Goal: Task Accomplishment & Management: Use online tool/utility

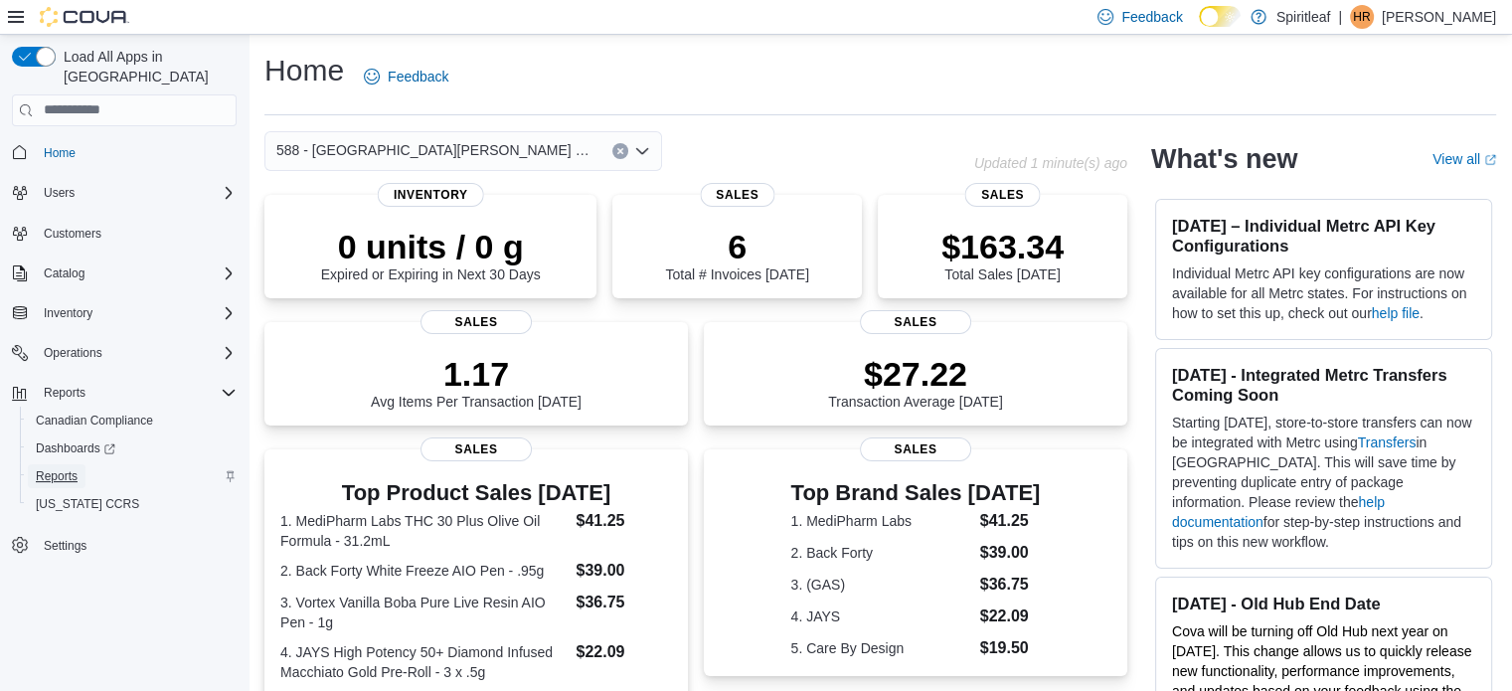
click at [56, 468] on span "Reports" at bounding box center [57, 476] width 42 height 16
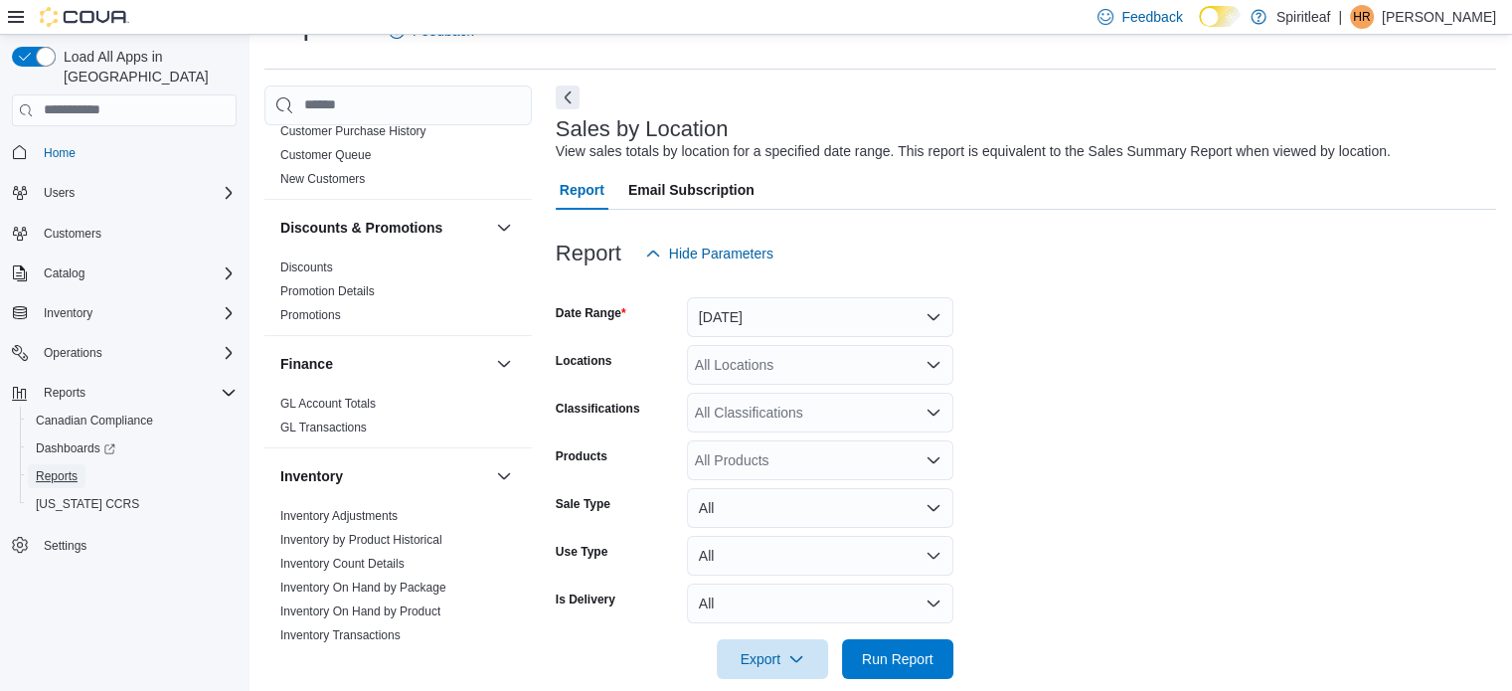
scroll to position [362, 0]
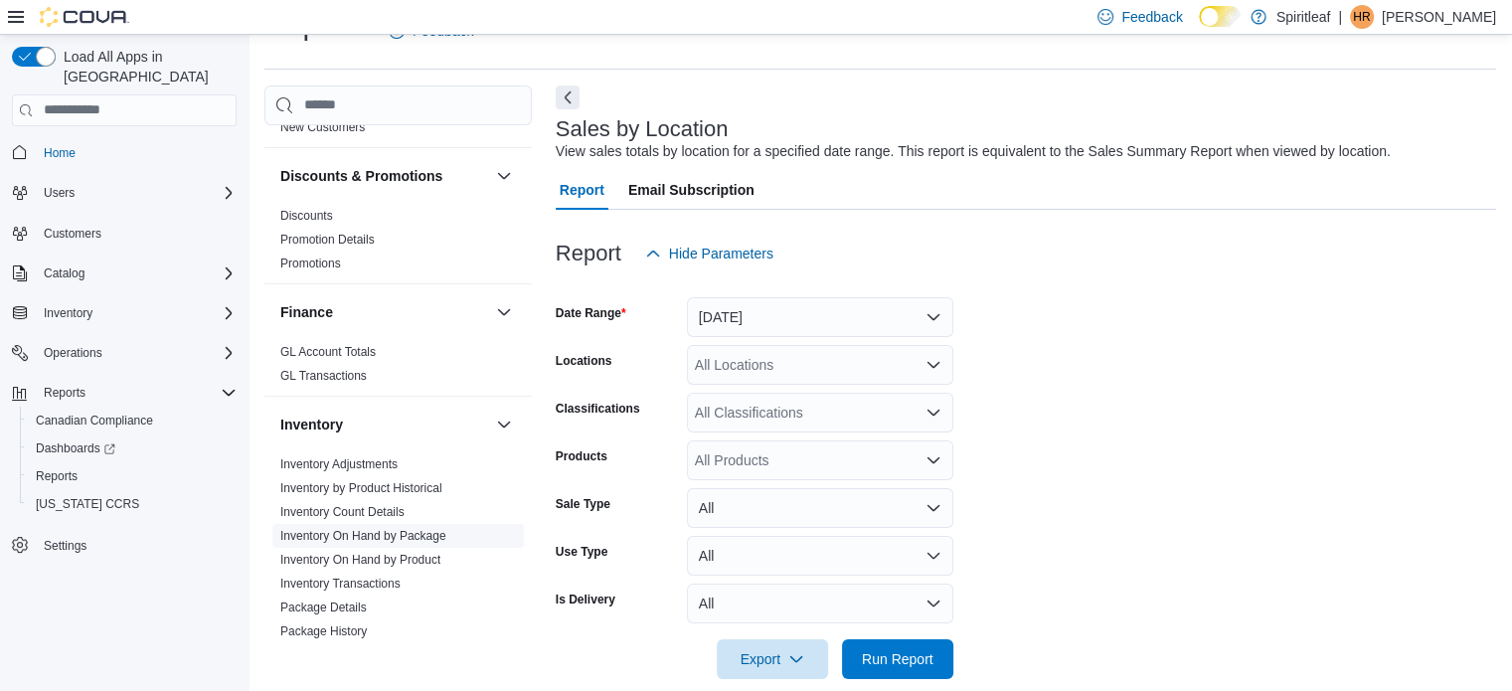
click at [398, 538] on link "Inventory On Hand by Package" at bounding box center [363, 536] width 166 height 14
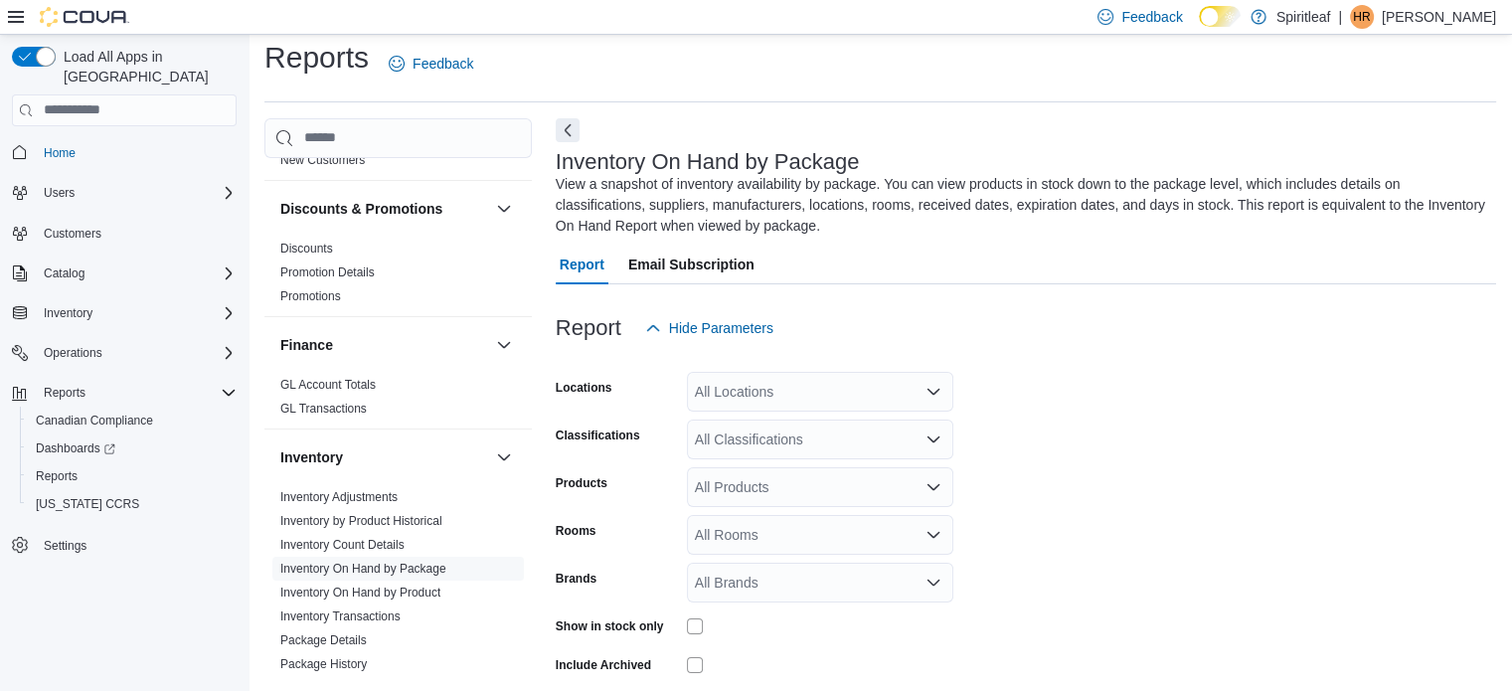
scroll to position [87, 0]
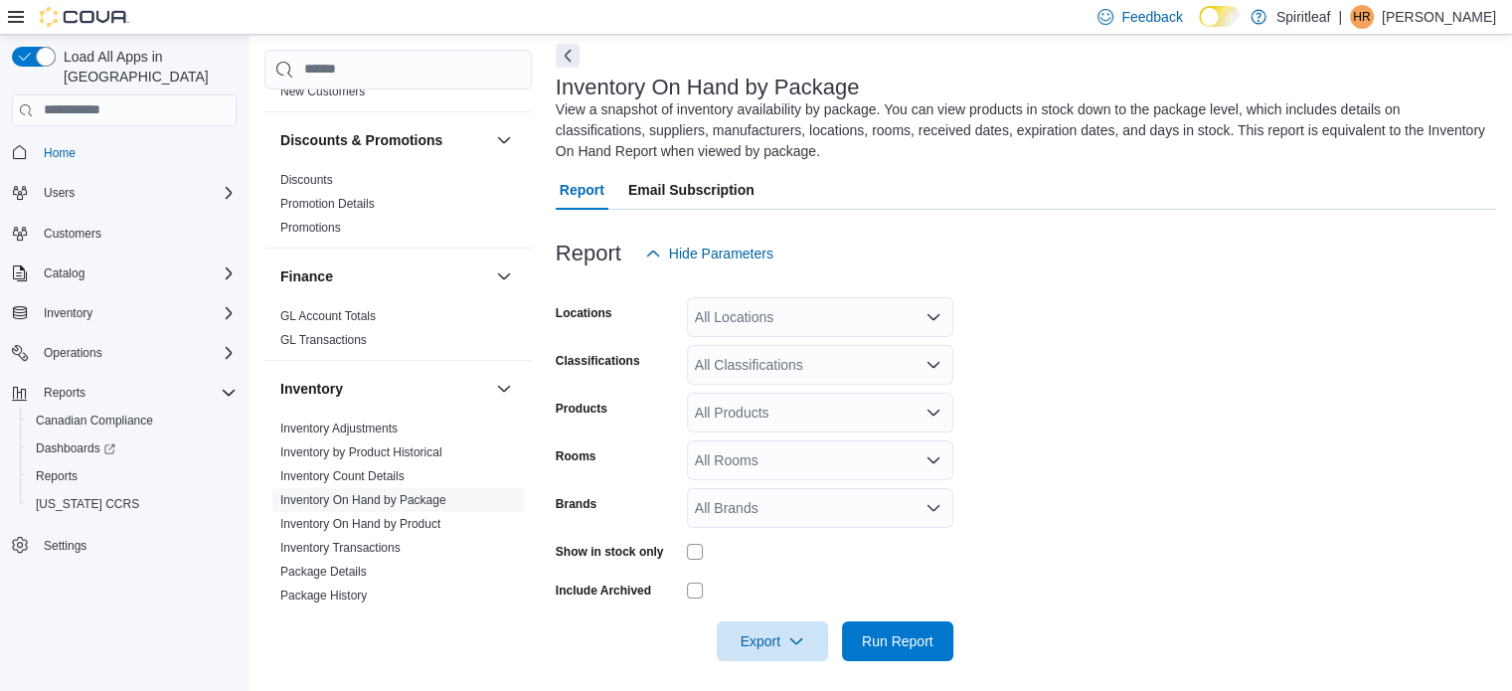
click at [879, 315] on div "All Locations" at bounding box center [820, 317] width 266 height 40
type input "***"
click at [831, 357] on span "588 - [GEOGRAPHIC_DATA][PERSON_NAME] ([GEOGRAPHIC_DATA])" at bounding box center [986, 351] width 453 height 20
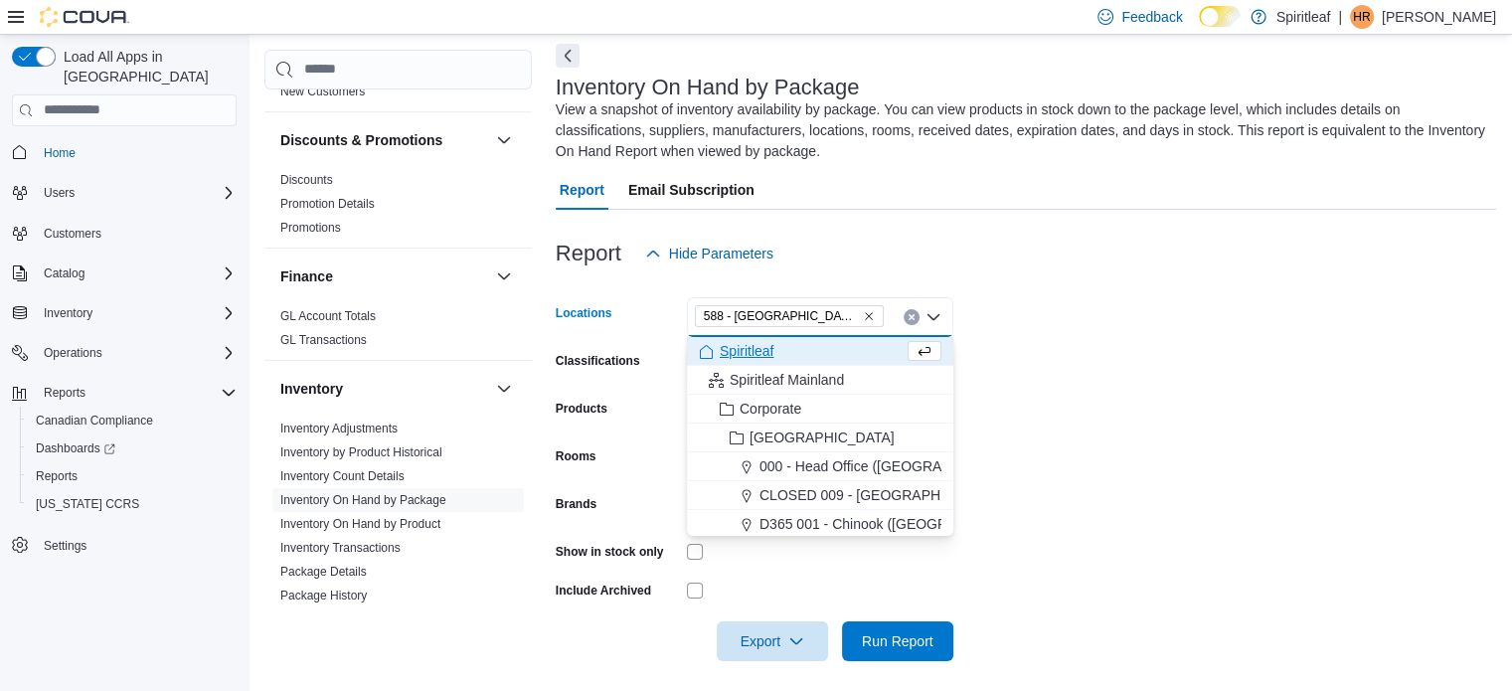
click at [1042, 331] on form "Locations 588 - [GEOGRAPHIC_DATA][PERSON_NAME] ([GEOGRAPHIC_DATA]) Combo box. S…" at bounding box center [1026, 467] width 940 height 388
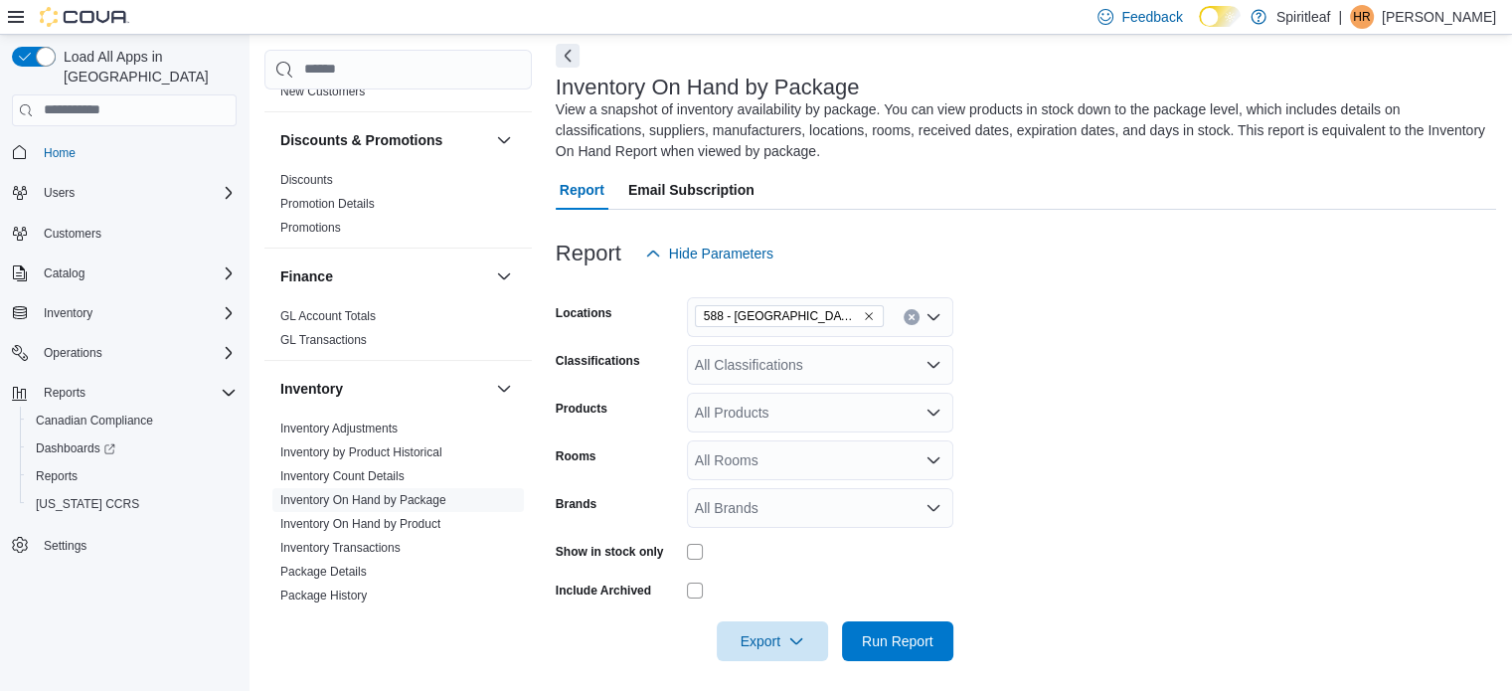
scroll to position [96, 0]
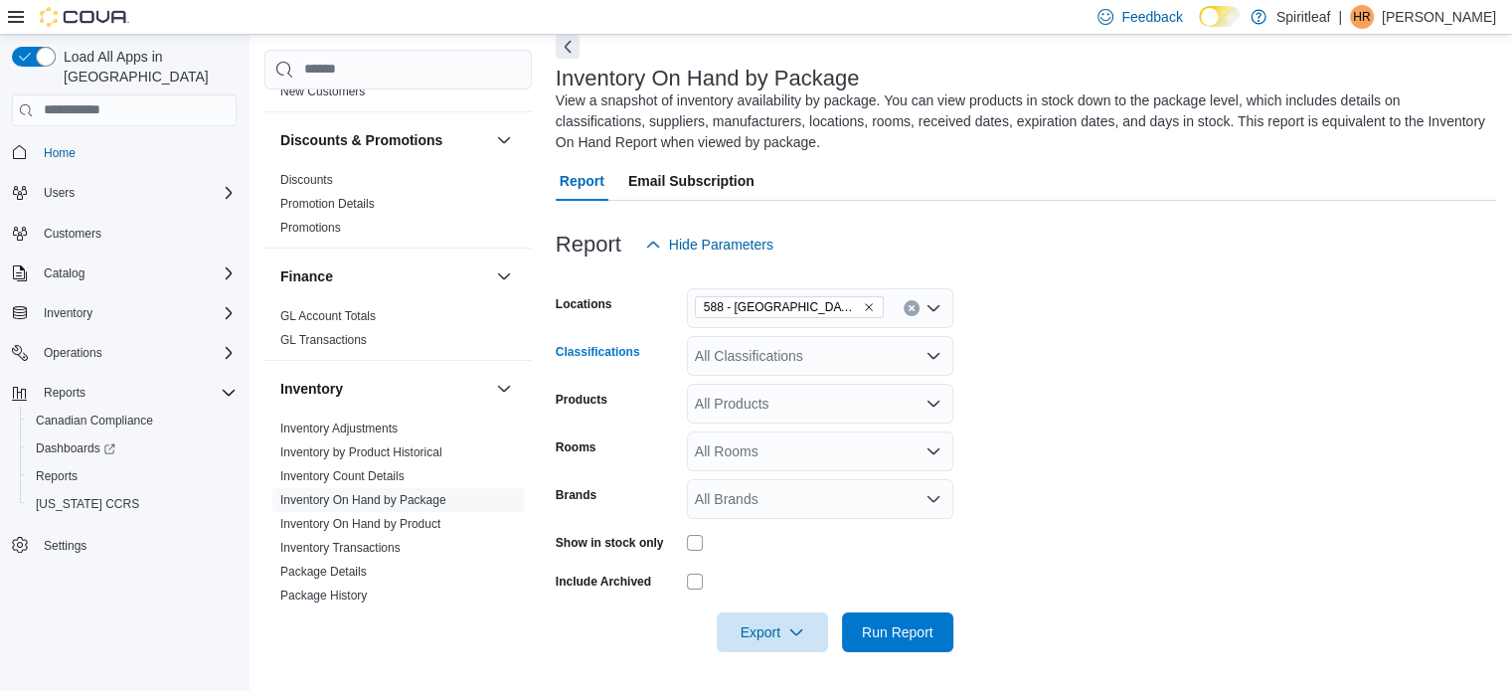
click at [866, 348] on div "All Classifications" at bounding box center [820, 356] width 266 height 40
type input "*****"
click at [758, 382] on span "Beverage" at bounding box center [760, 390] width 60 height 20
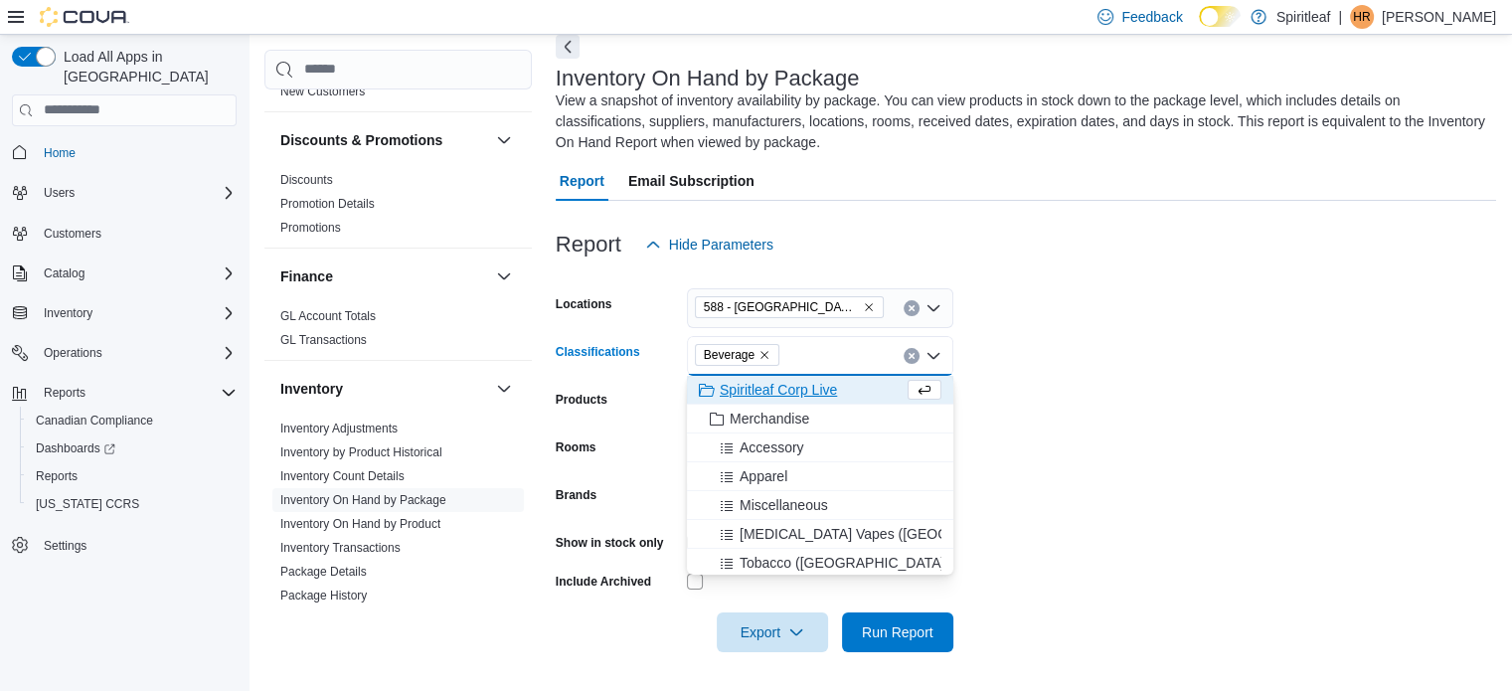
click at [990, 387] on form "Locations 588 - [GEOGRAPHIC_DATA][PERSON_NAME] ([GEOGRAPHIC_DATA]) Classificati…" at bounding box center [1026, 458] width 940 height 388
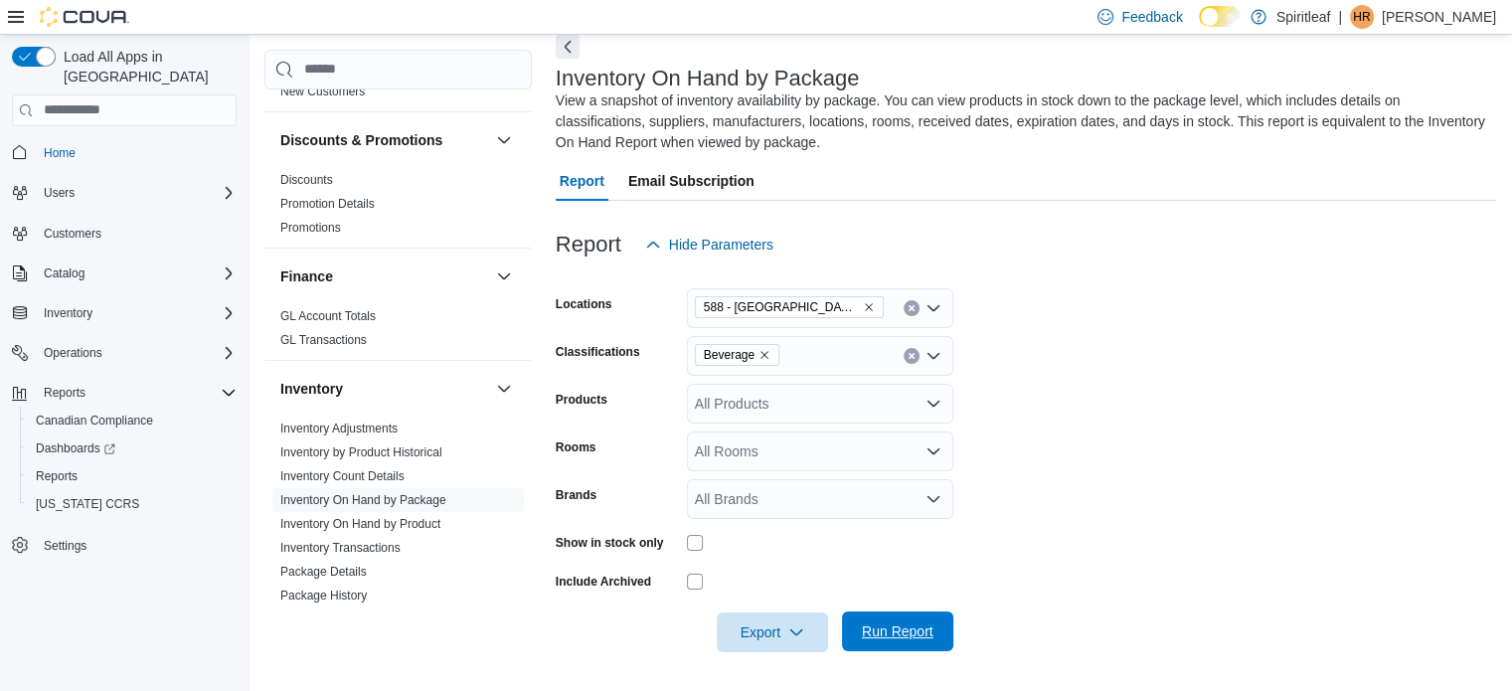
click at [859, 630] on span "Run Report" at bounding box center [897, 631] width 87 height 40
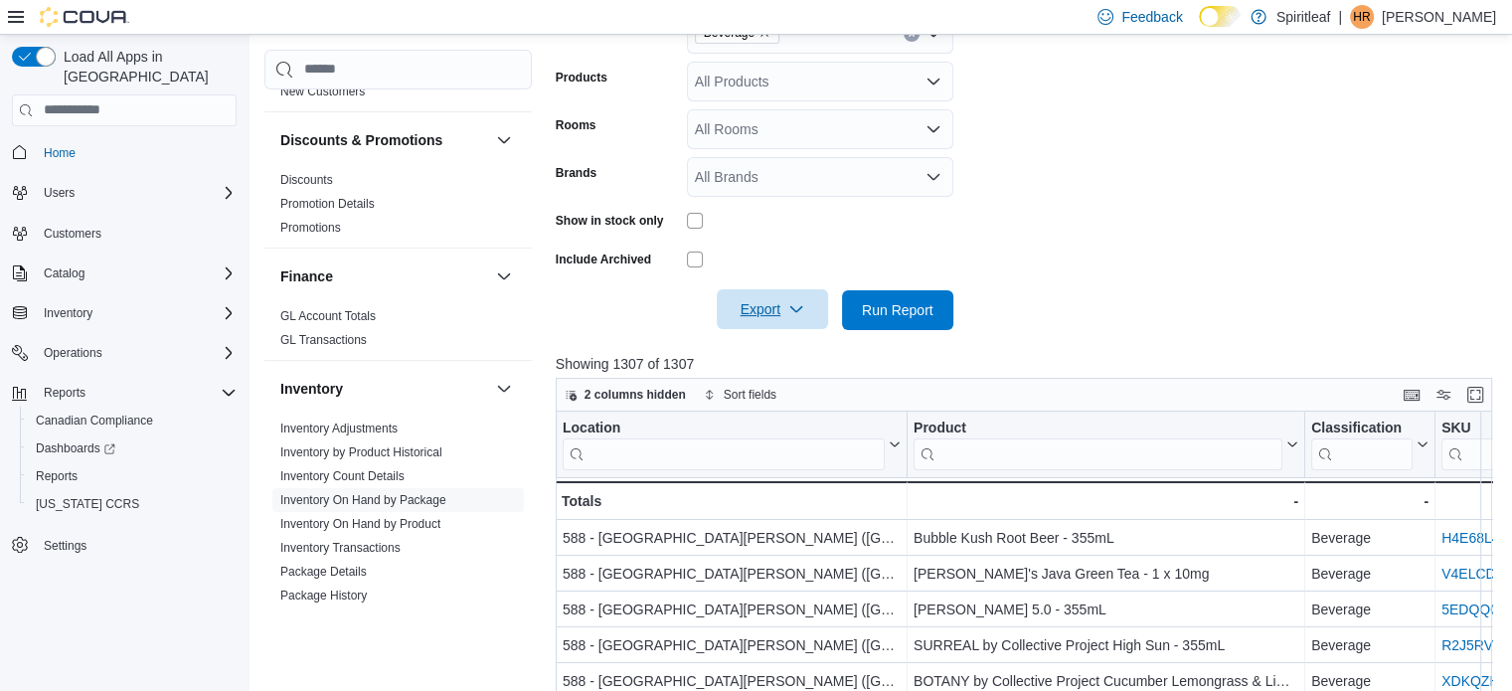
click at [789, 301] on icon "button" at bounding box center [796, 309] width 16 height 16
click at [1058, 199] on form "Locations 588 - [GEOGRAPHIC_DATA][PERSON_NAME] (Nepean) Classifications Beverag…" at bounding box center [1029, 136] width 946 height 388
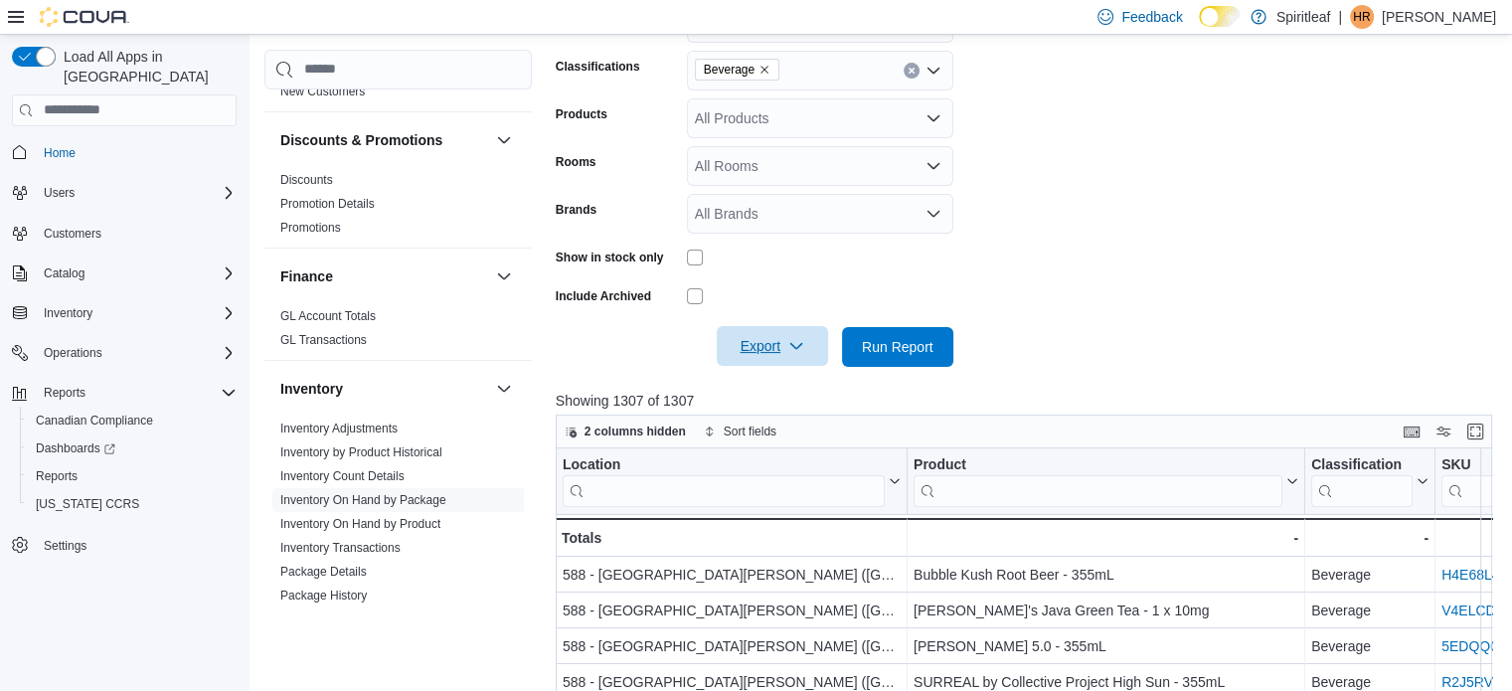
scroll to position [379, 0]
click at [922, 362] on span "Run Report" at bounding box center [897, 349] width 87 height 40
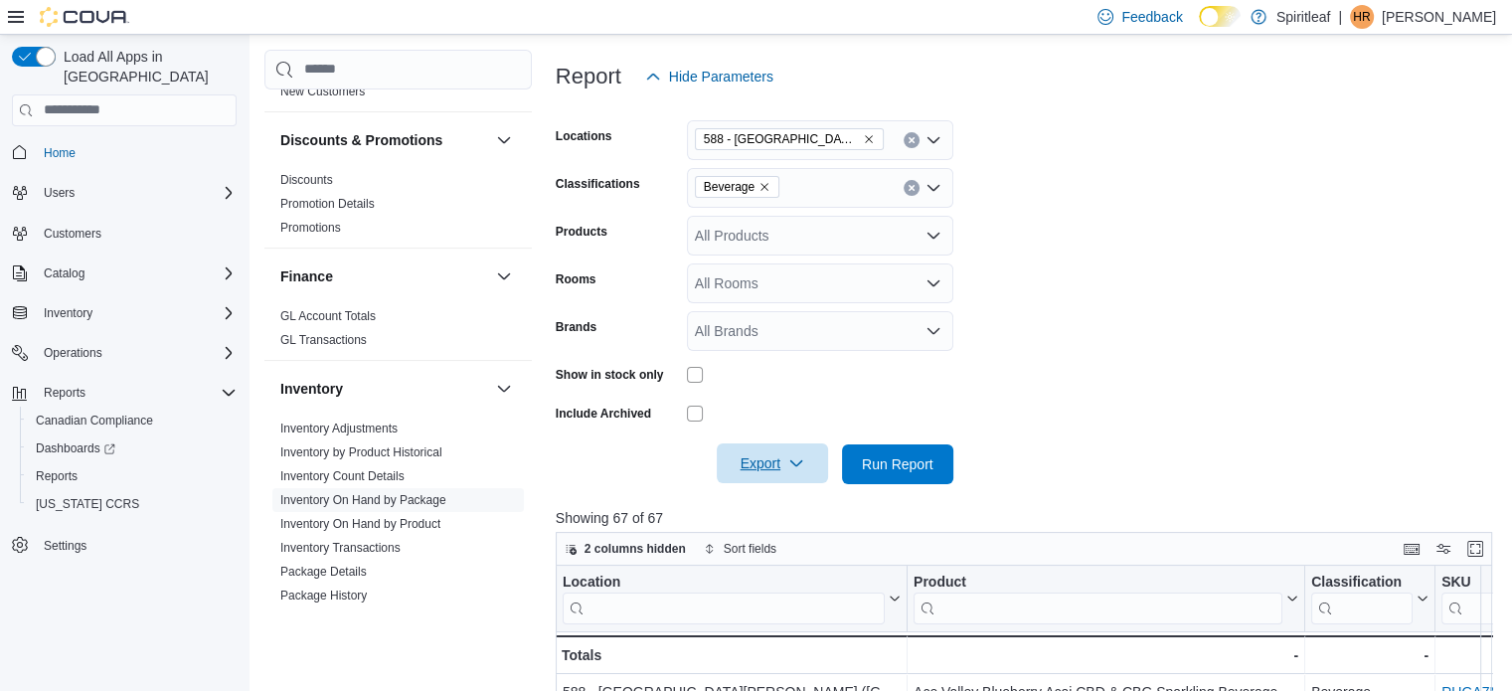
scroll to position [263, 0]
click at [785, 476] on span "Export" at bounding box center [772, 464] width 87 height 40
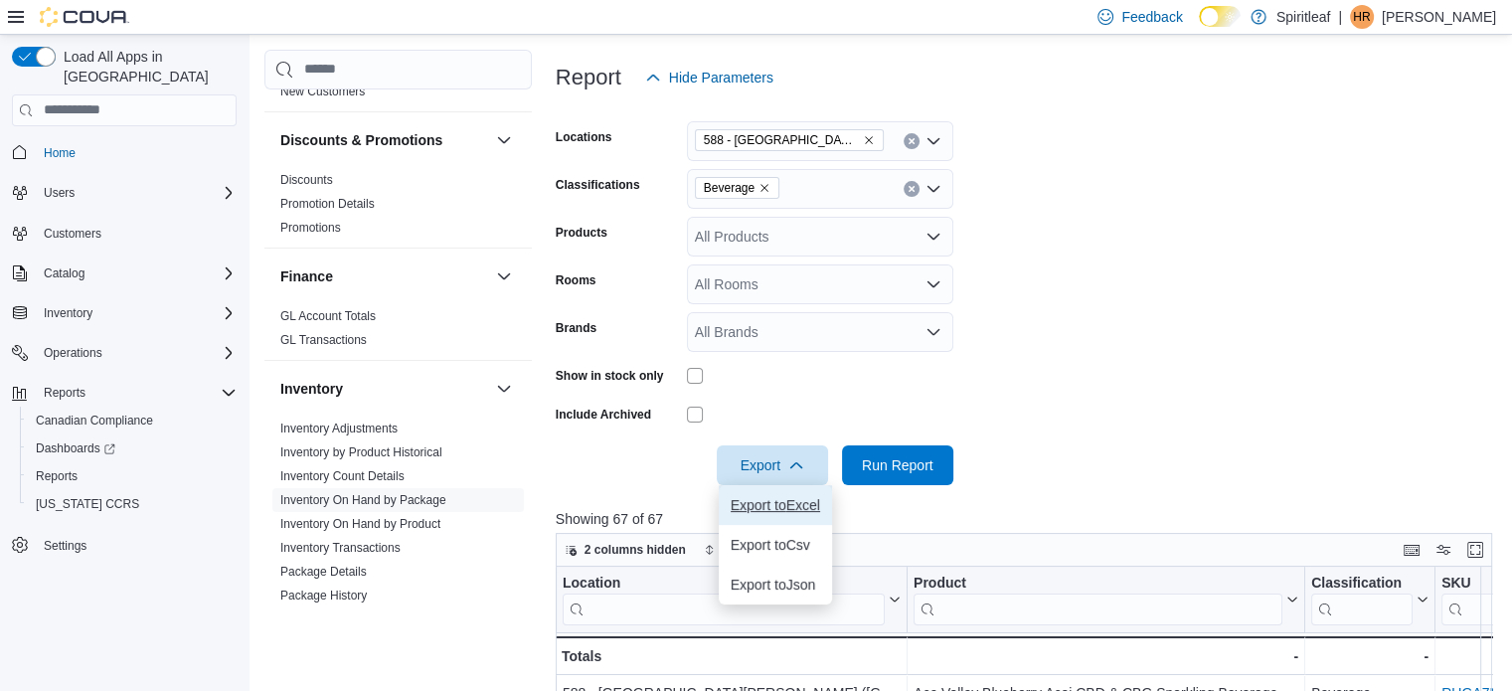
click at [788, 505] on span "Export to Excel" at bounding box center [775, 505] width 89 height 16
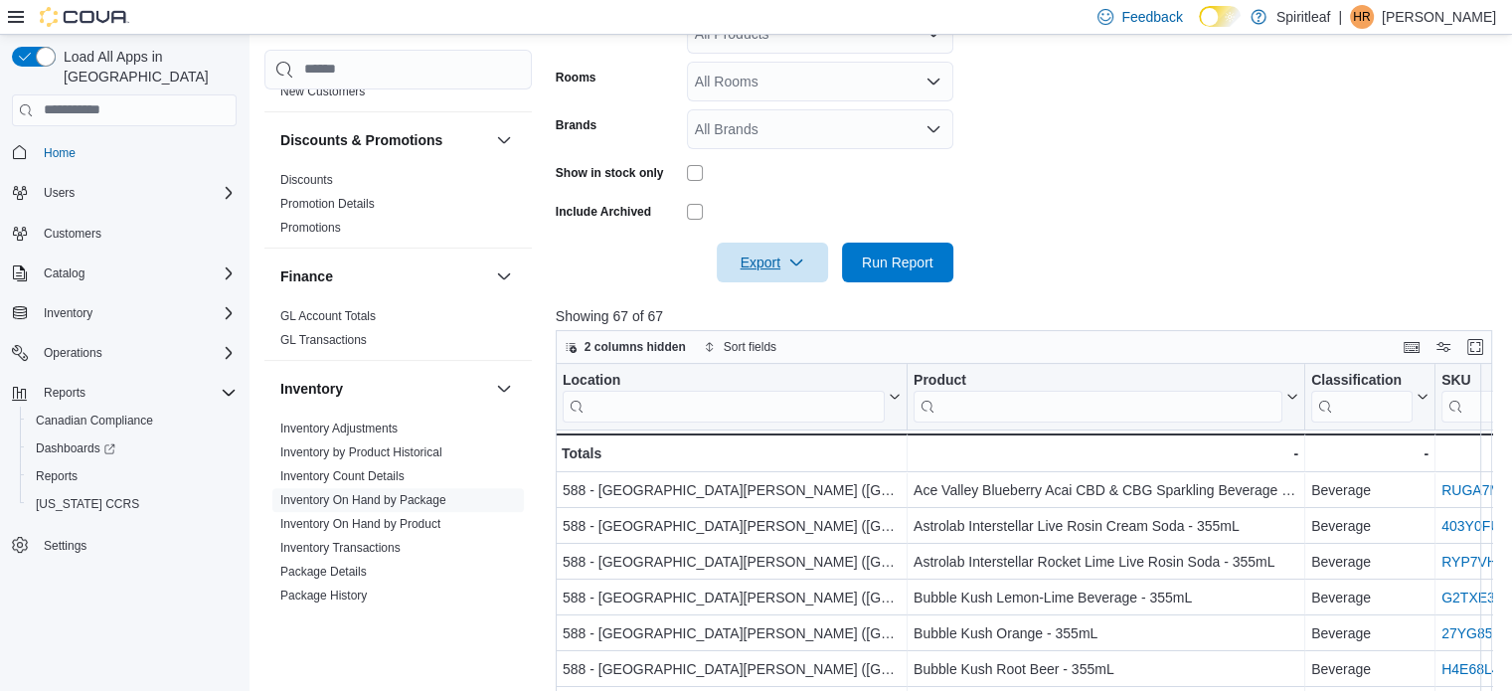
scroll to position [477, 0]
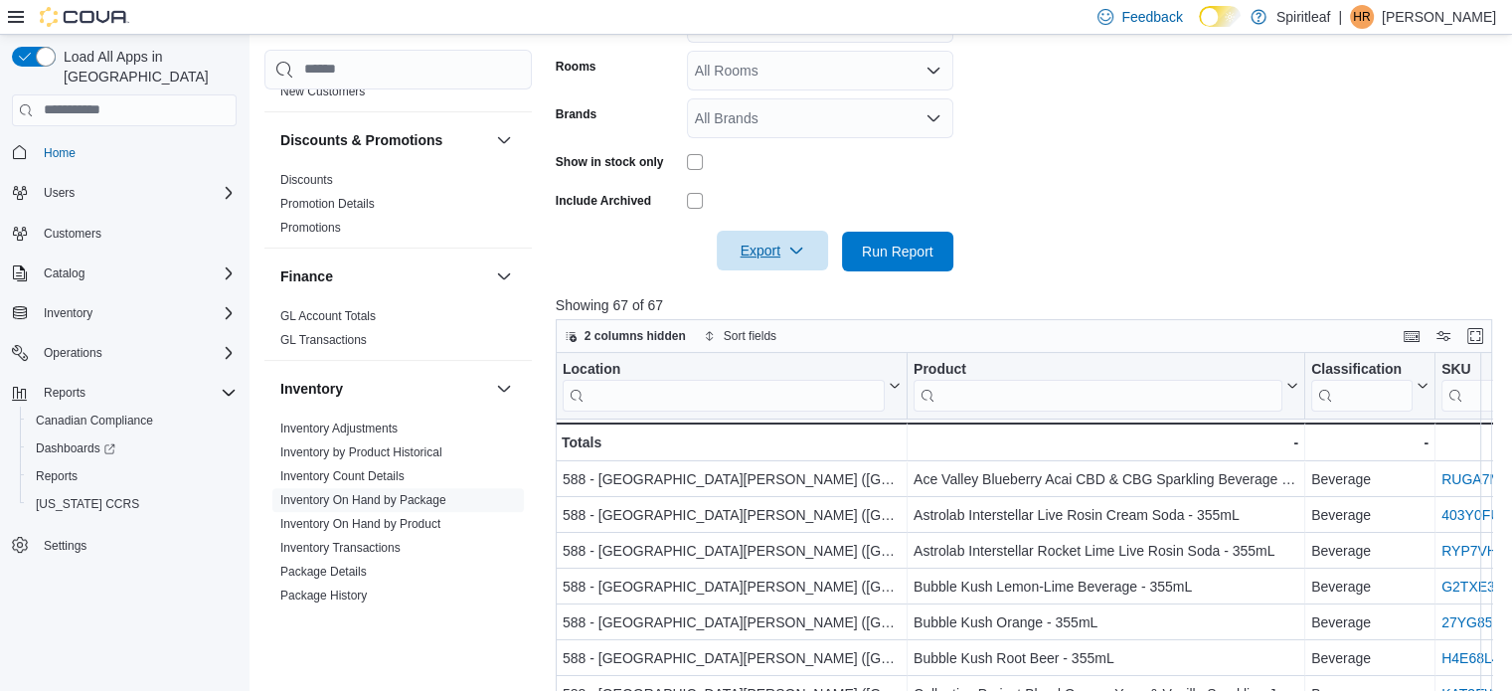
click at [799, 252] on icon "button" at bounding box center [796, 251] width 16 height 16
click at [799, 279] on button "Export to Excel" at bounding box center [775, 291] width 113 height 40
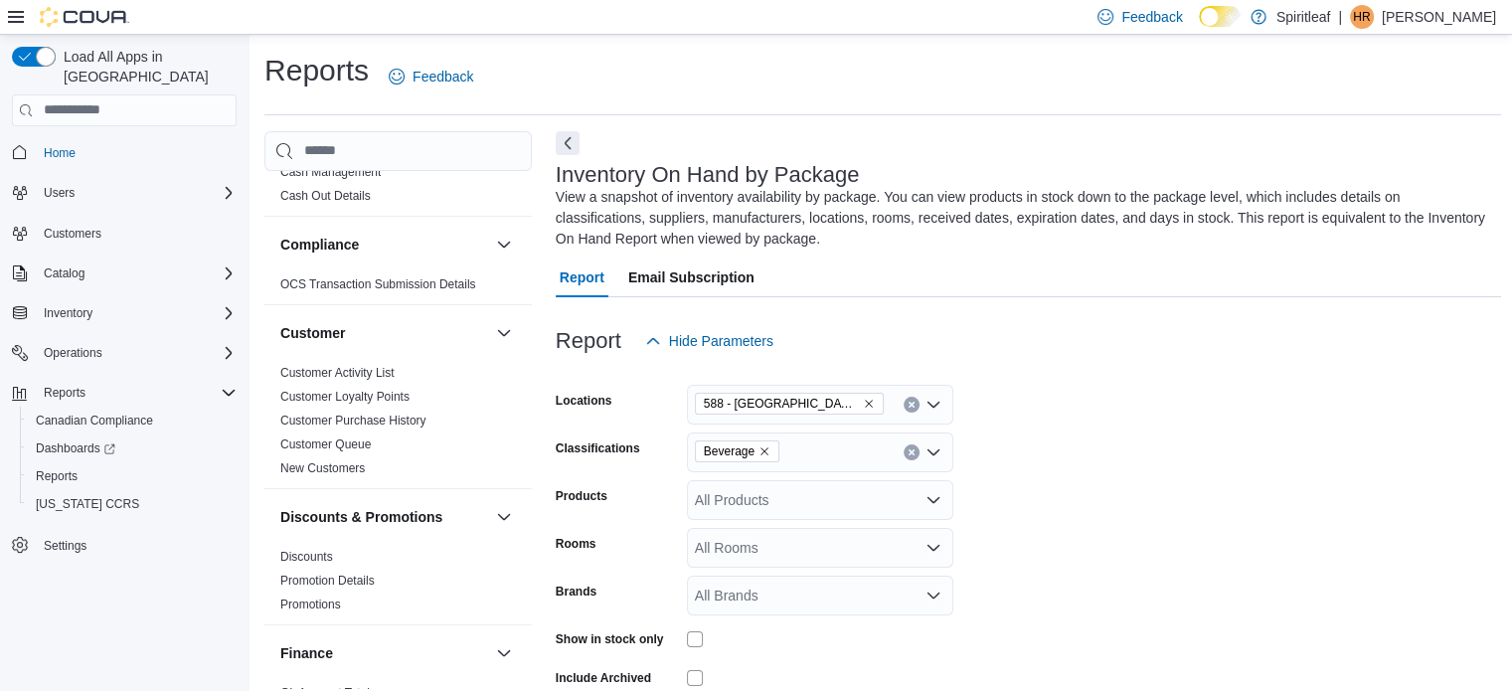
scroll to position [0, 0]
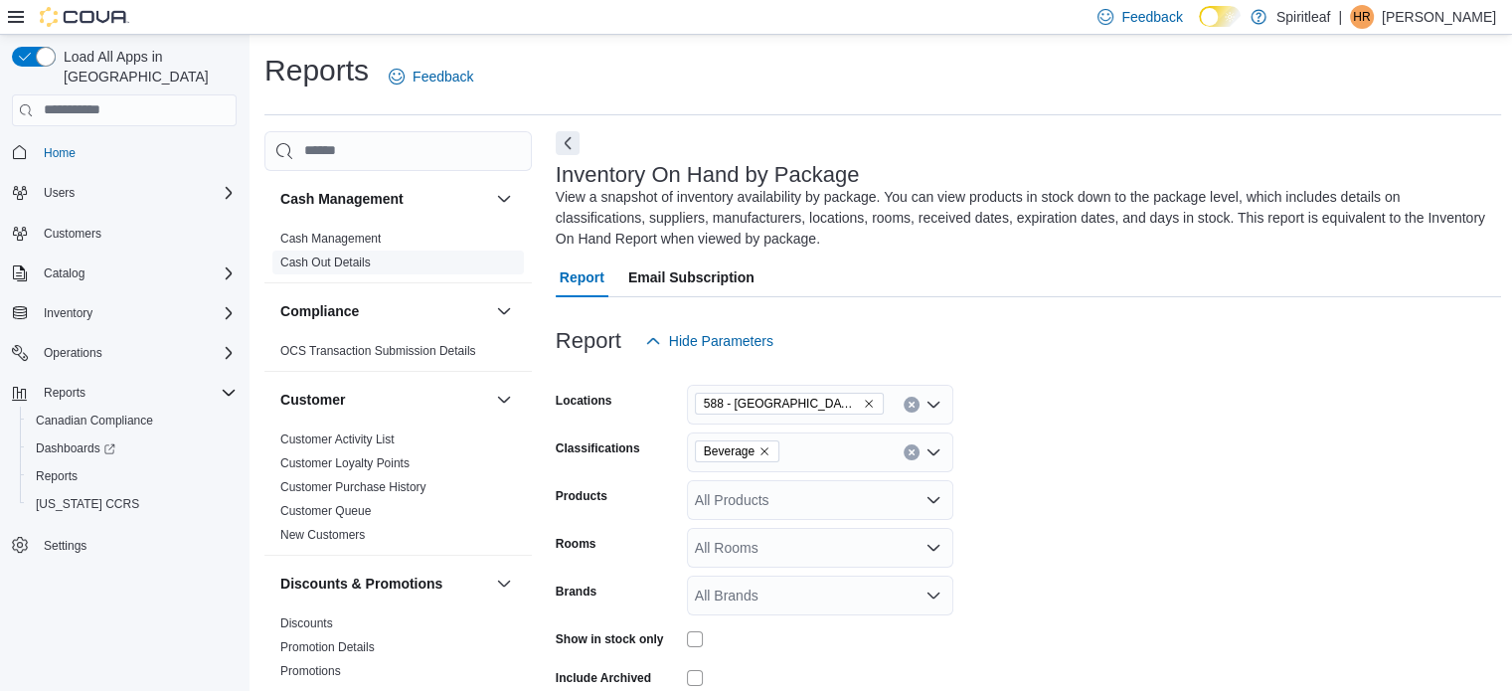
click at [352, 262] on link "Cash Out Details" at bounding box center [325, 262] width 90 height 14
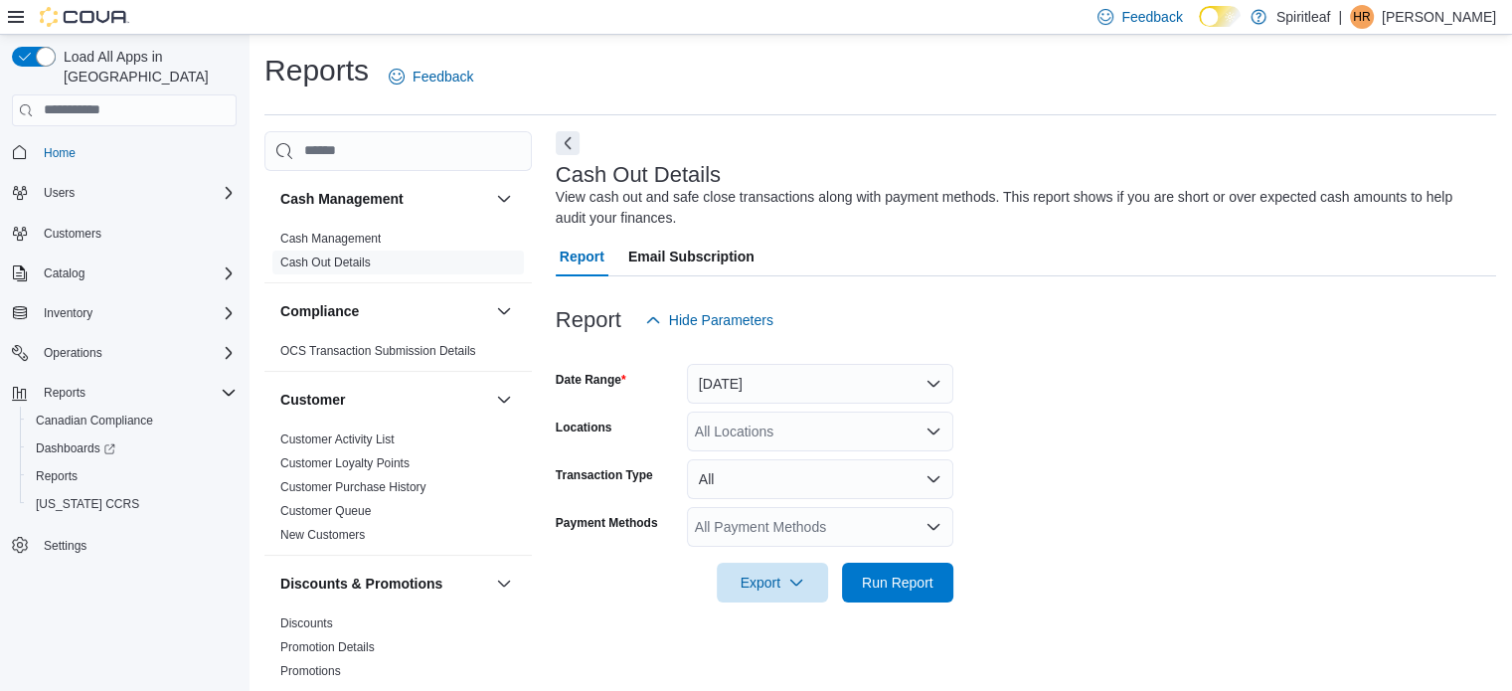
scroll to position [13, 0]
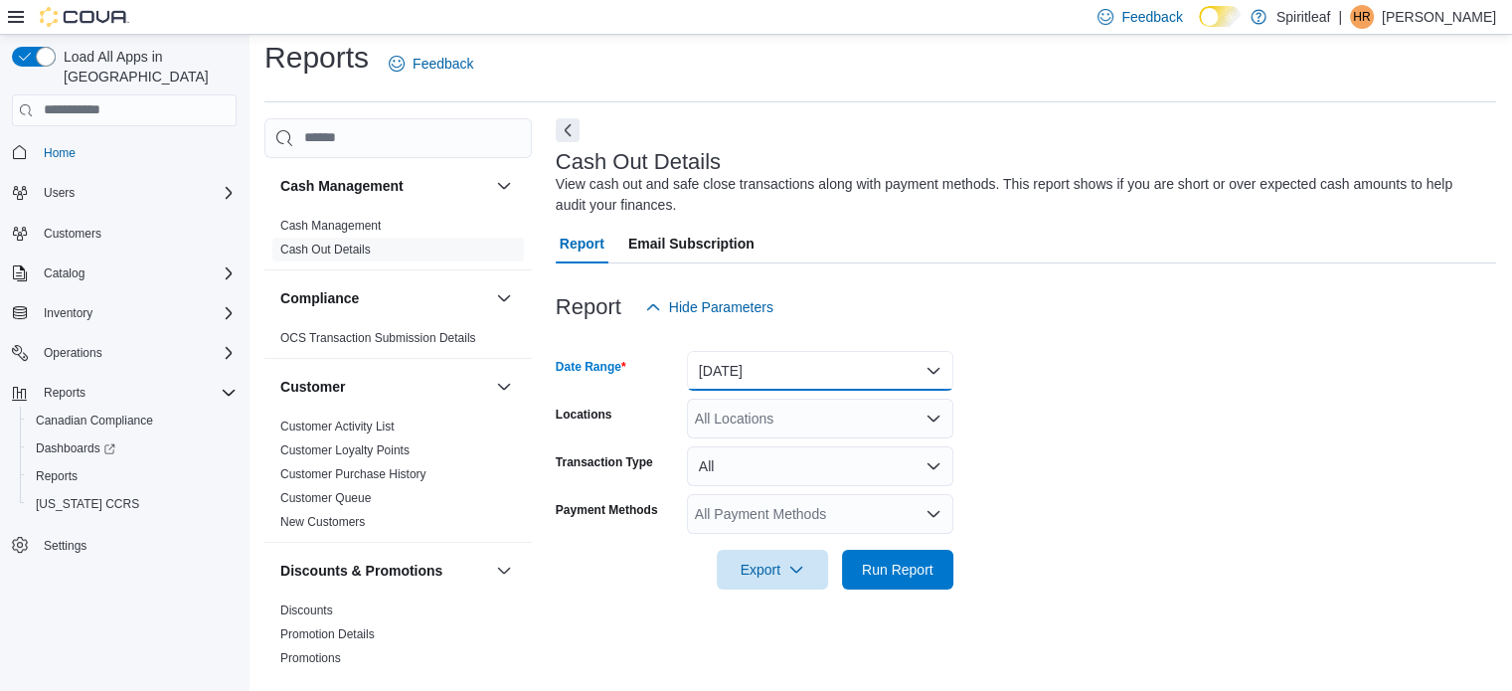
click at [779, 373] on button "[DATE]" at bounding box center [820, 371] width 266 height 40
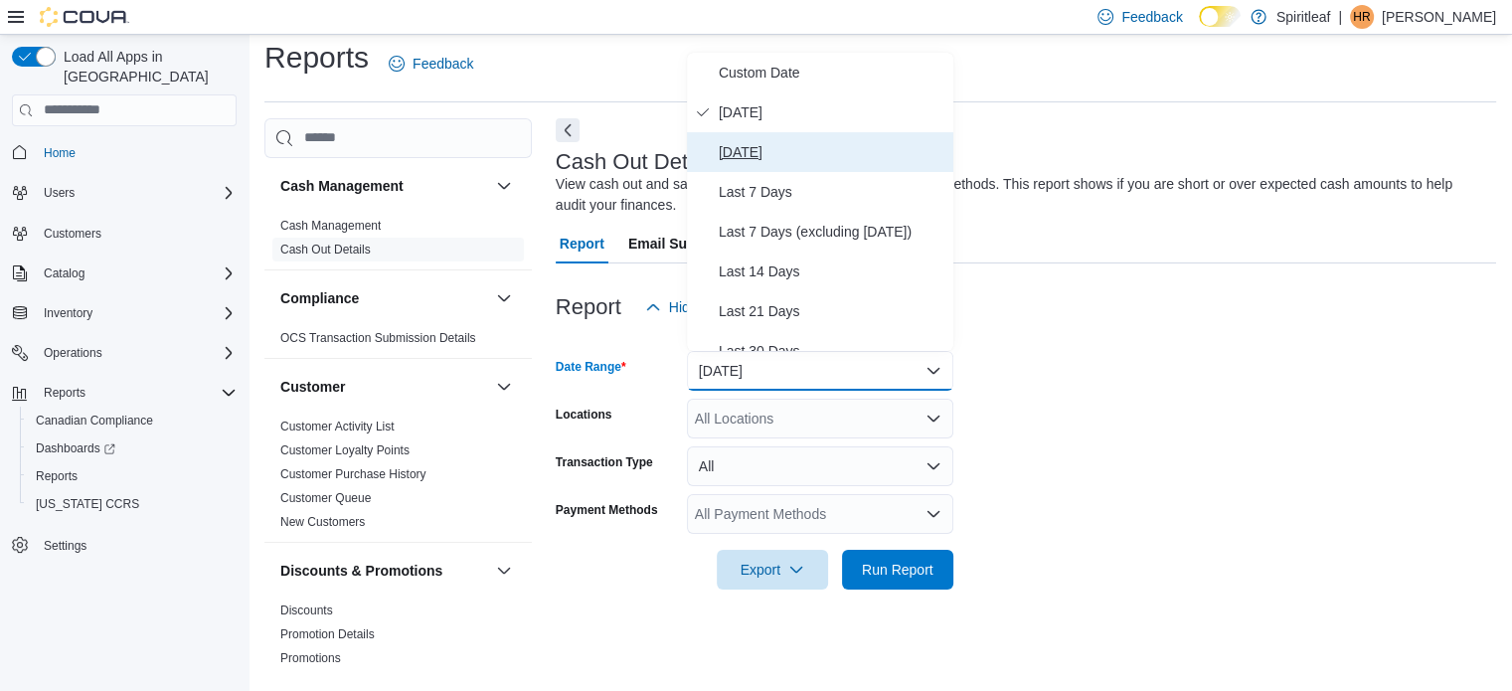
click at [779, 143] on span "[DATE]" at bounding box center [832, 152] width 227 height 24
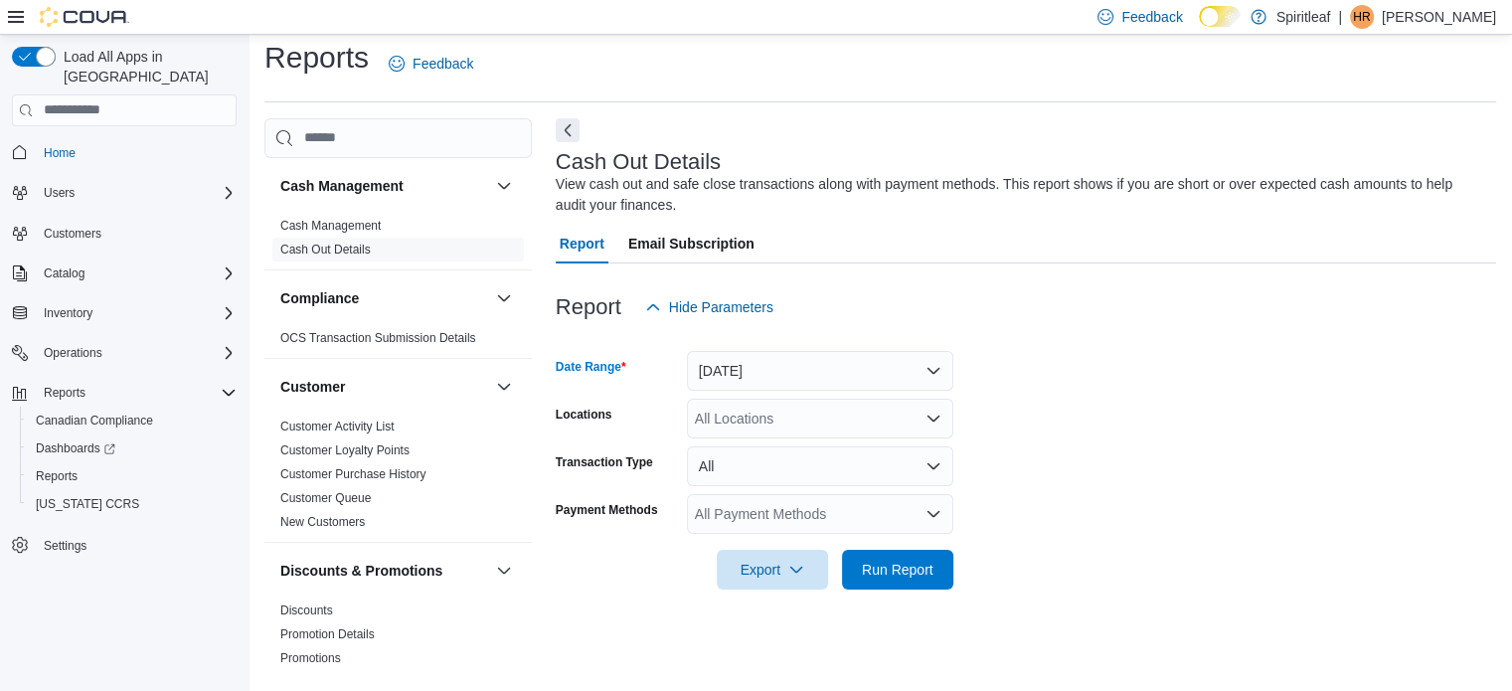
click at [740, 410] on div "All Locations" at bounding box center [820, 419] width 266 height 40
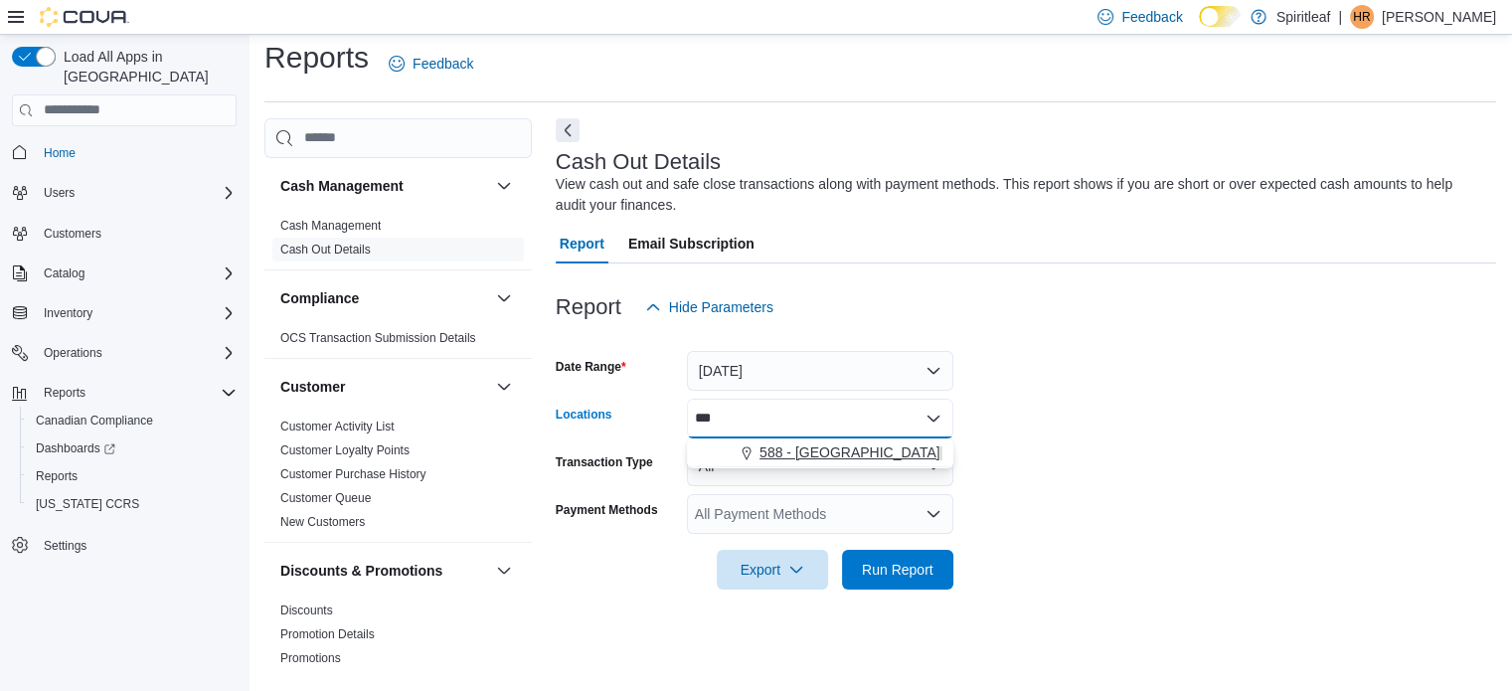
type input "***"
click at [823, 453] on span "588 - [GEOGRAPHIC_DATA][PERSON_NAME] ([GEOGRAPHIC_DATA])" at bounding box center [986, 452] width 453 height 20
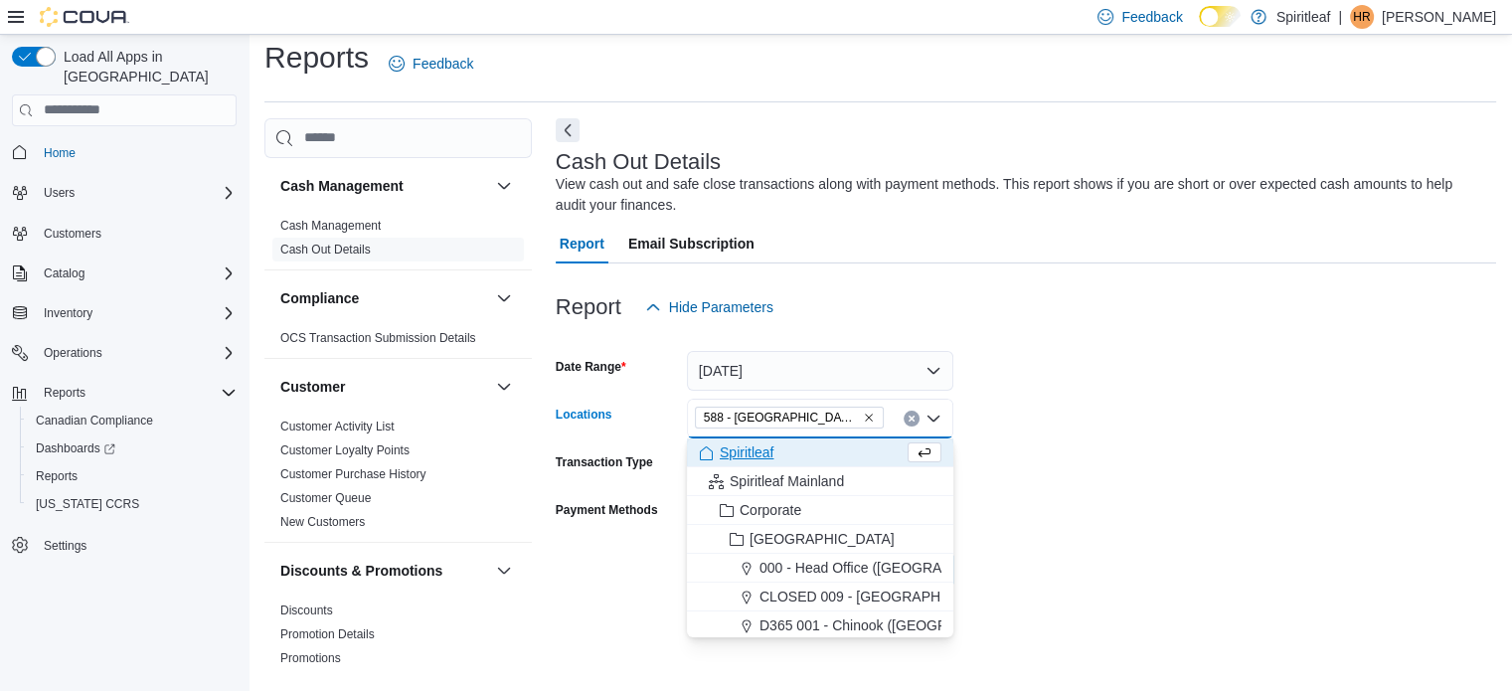
click at [1085, 442] on form "Date Range [DATE] Locations 588 - [GEOGRAPHIC_DATA][PERSON_NAME] ([GEOGRAPHIC_D…" at bounding box center [1026, 458] width 940 height 262
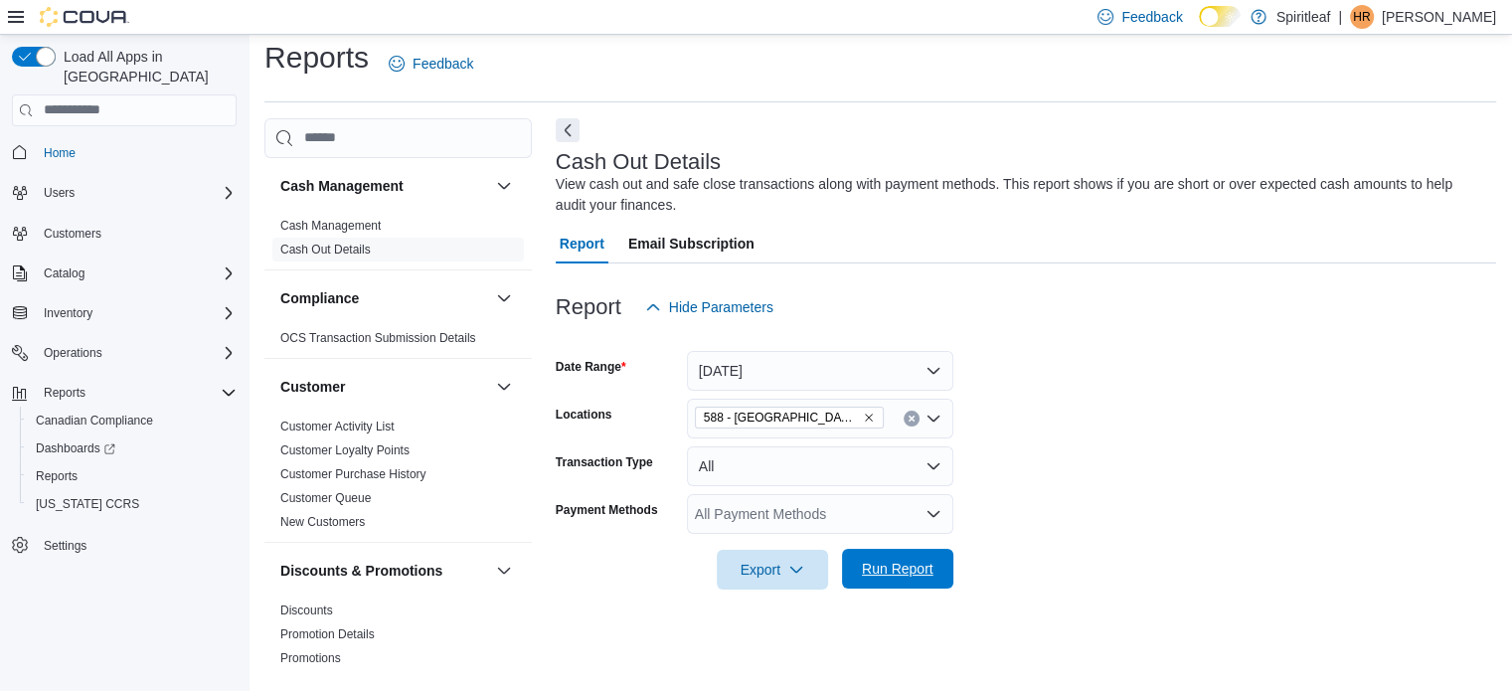
click at [891, 568] on span "Run Report" at bounding box center [898, 569] width 72 height 20
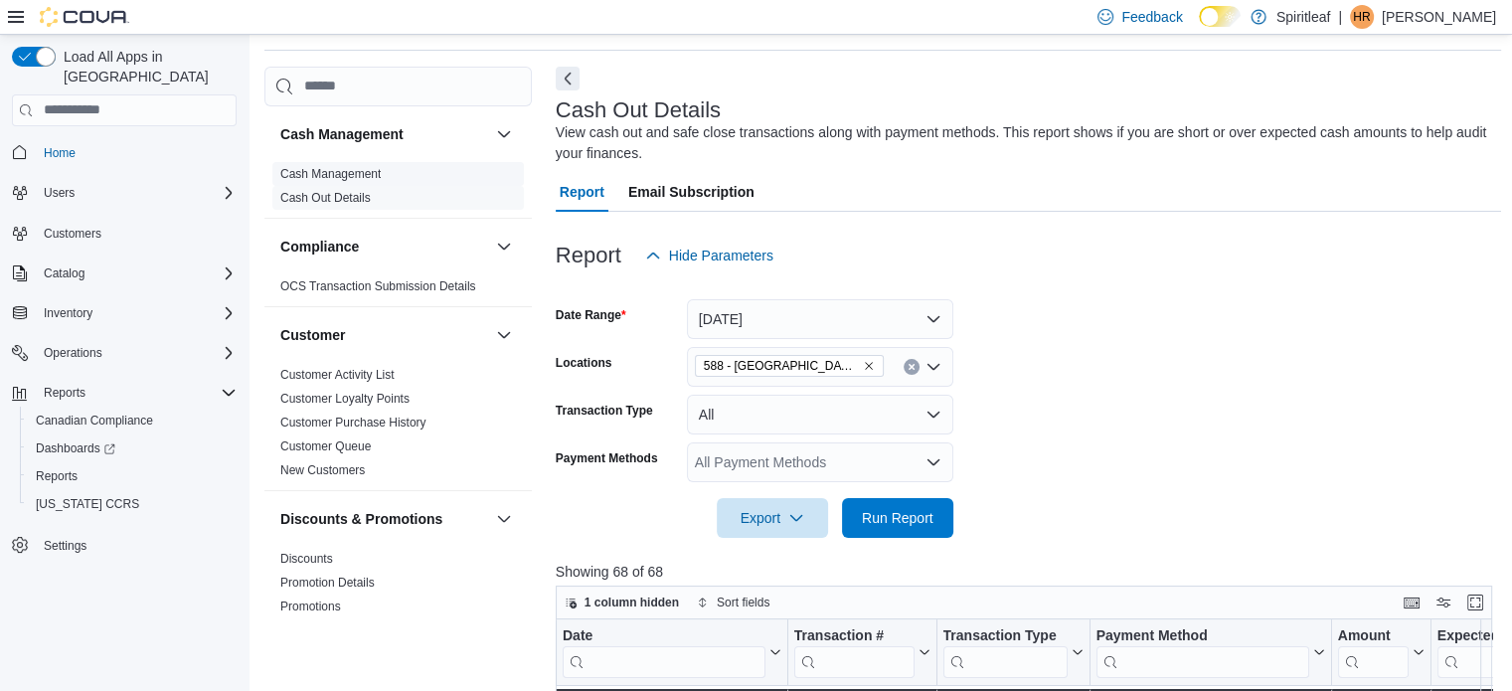
click at [362, 172] on link "Cash Management" at bounding box center [330, 174] width 100 height 14
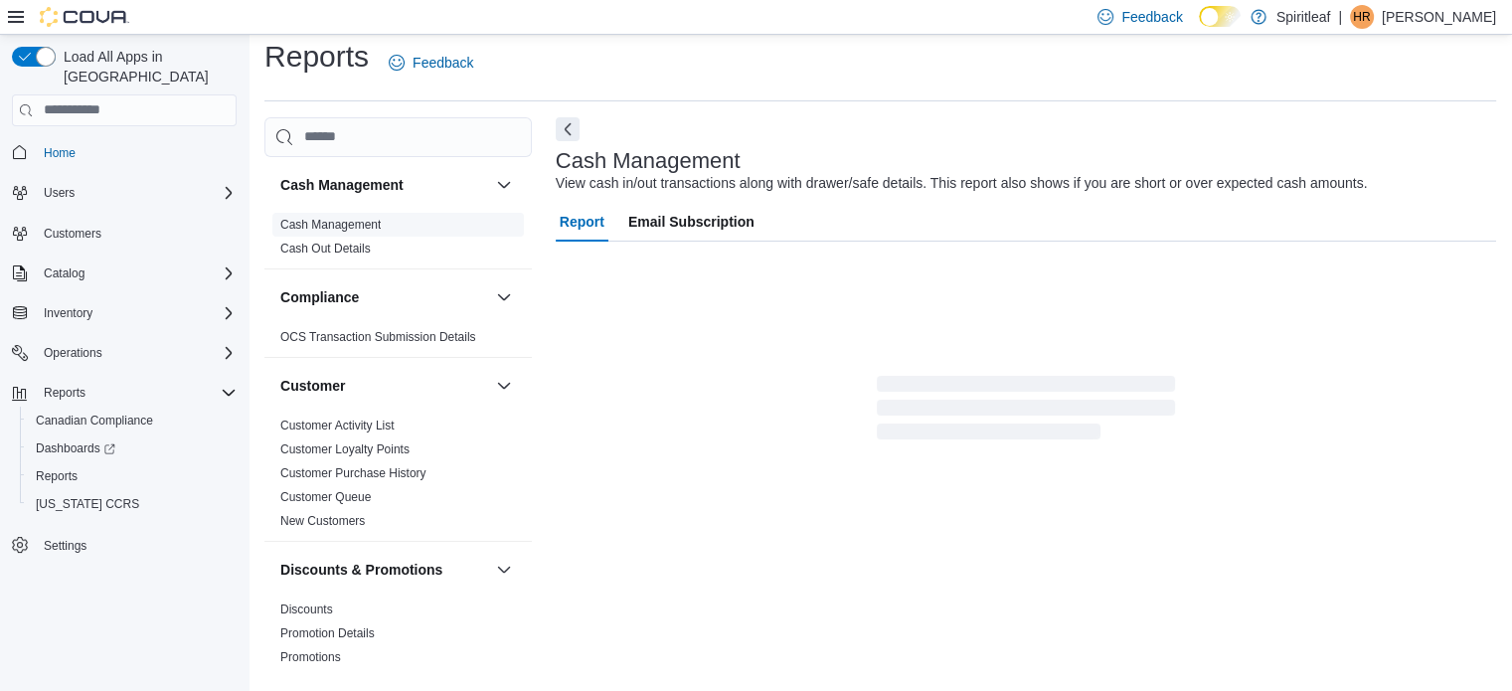
scroll to position [13, 0]
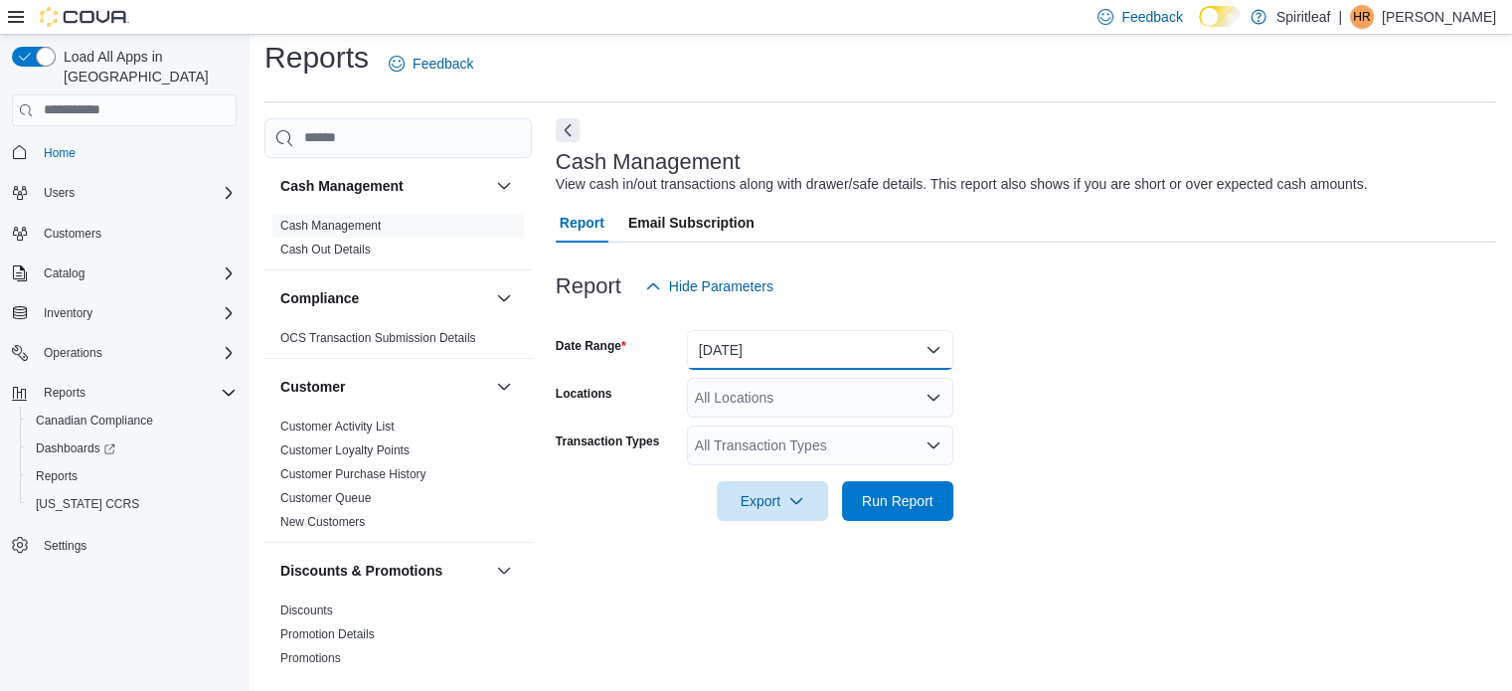
click at [731, 347] on button "[DATE]" at bounding box center [820, 350] width 266 height 40
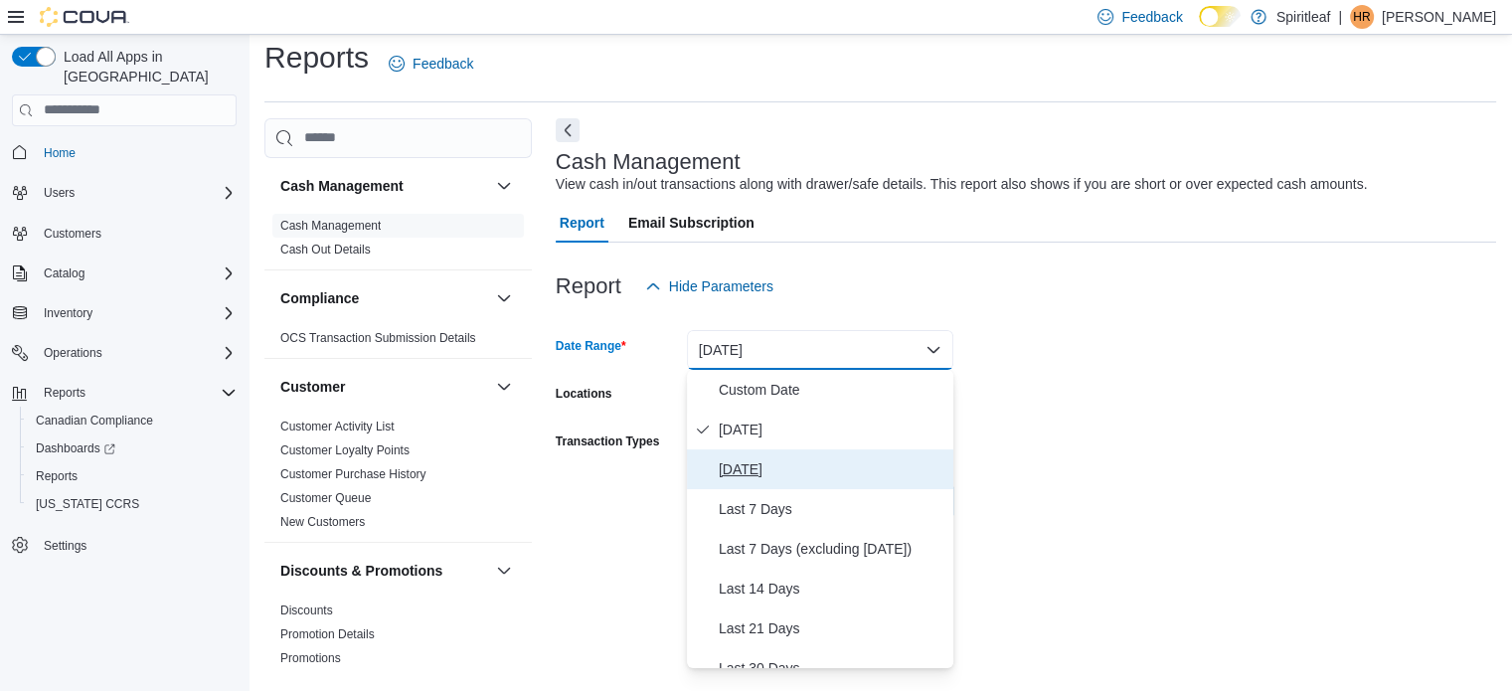
click at [754, 457] on span "[DATE]" at bounding box center [832, 469] width 227 height 24
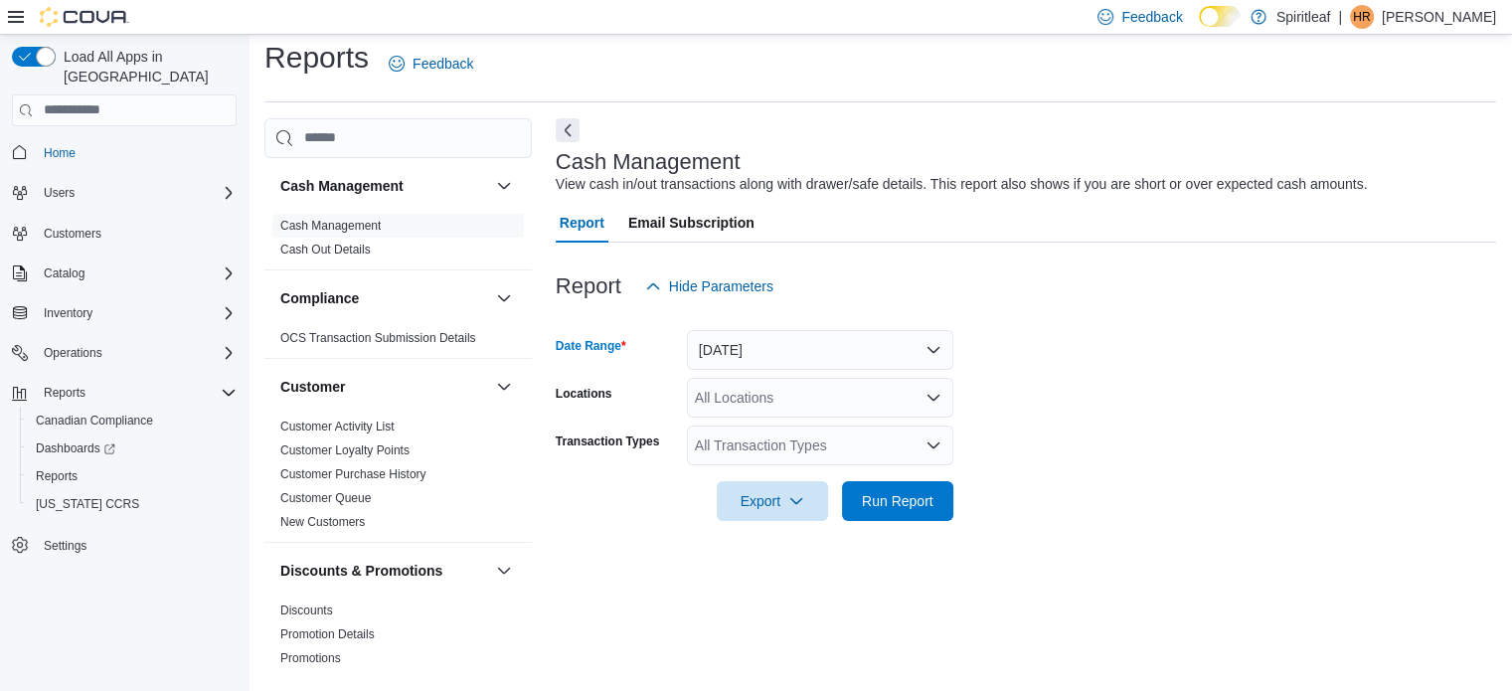
click at [755, 389] on div "All Locations" at bounding box center [820, 398] width 266 height 40
type input "***"
click at [815, 432] on span "588 - [GEOGRAPHIC_DATA][PERSON_NAME] ([GEOGRAPHIC_DATA])" at bounding box center [986, 432] width 453 height 20
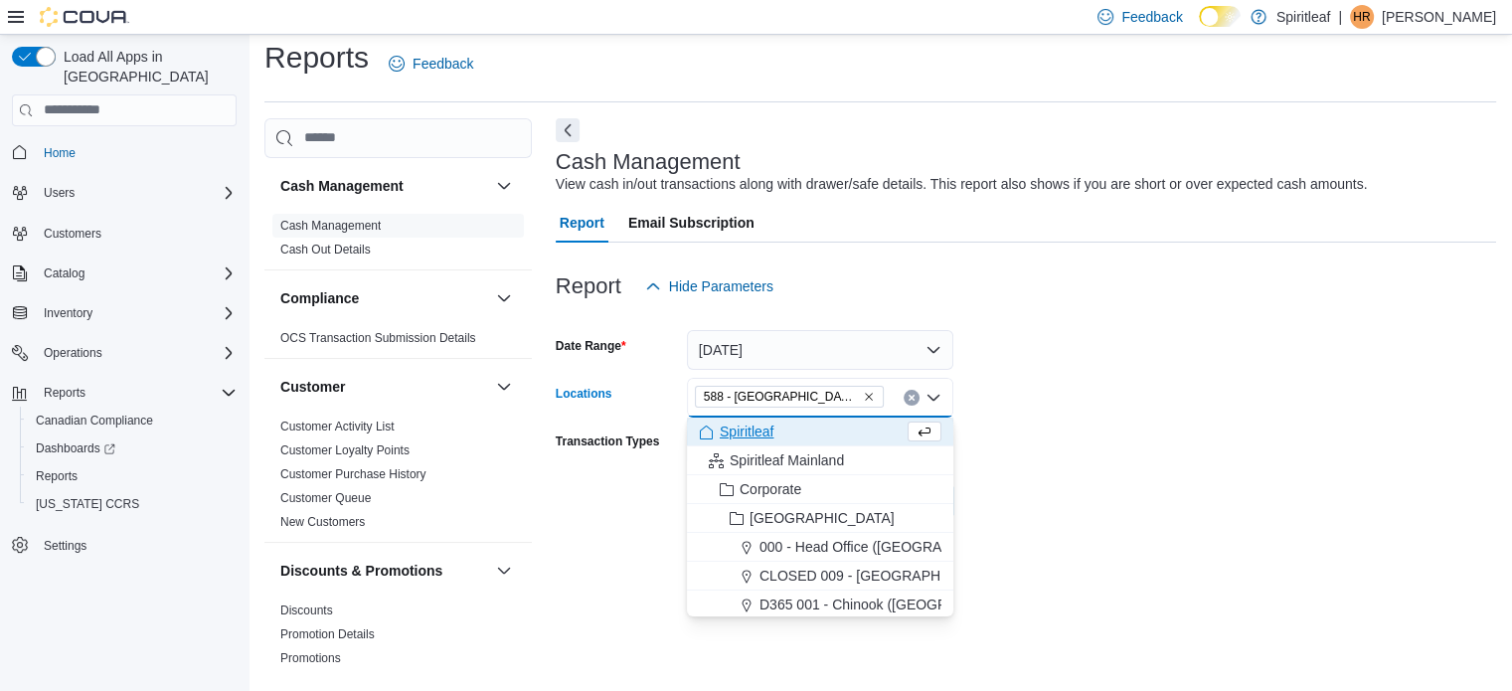
click at [990, 422] on form "Date Range [DATE] Locations 588 - [GEOGRAPHIC_DATA][PERSON_NAME] ([GEOGRAPHIC_D…" at bounding box center [1026, 413] width 940 height 215
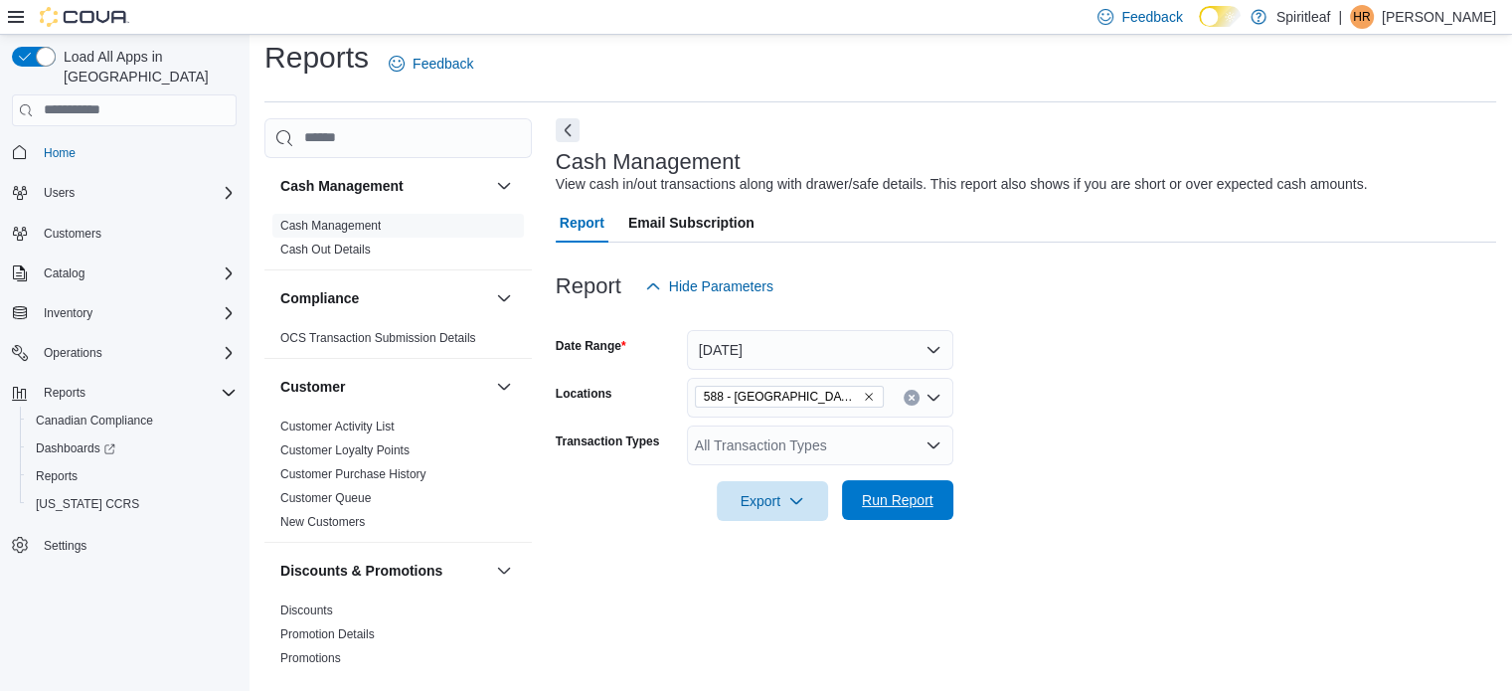
click at [878, 498] on span "Run Report" at bounding box center [898, 500] width 72 height 20
